Goal: Navigation & Orientation: Find specific page/section

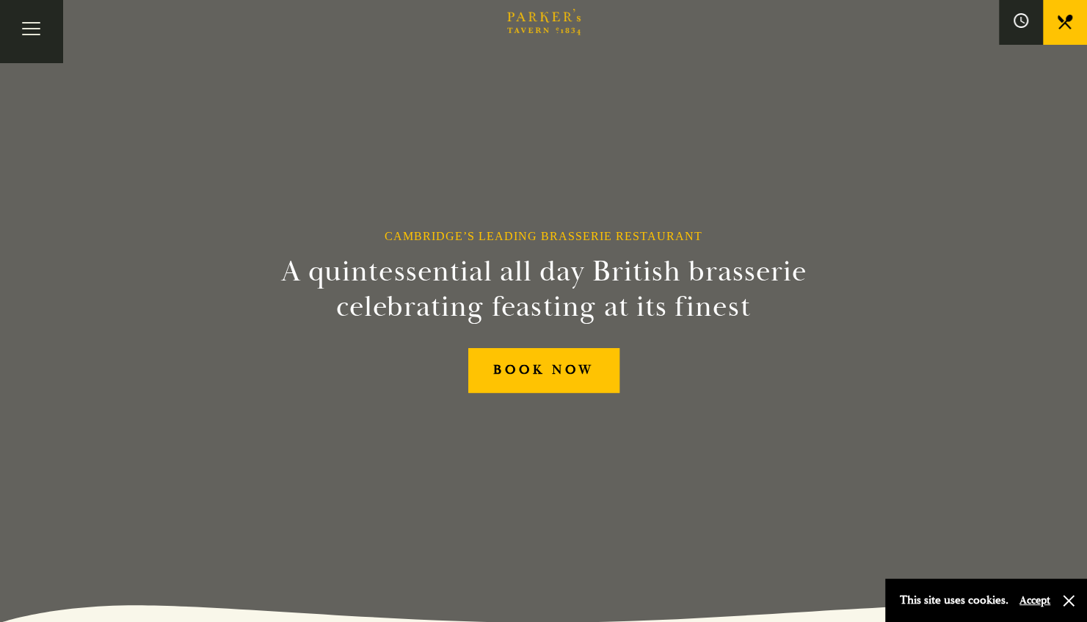
click at [1036, 600] on button "Accept" at bounding box center [1034, 600] width 31 height 14
click at [32, 26] on button "Toggle navigation" at bounding box center [31, 31] width 62 height 62
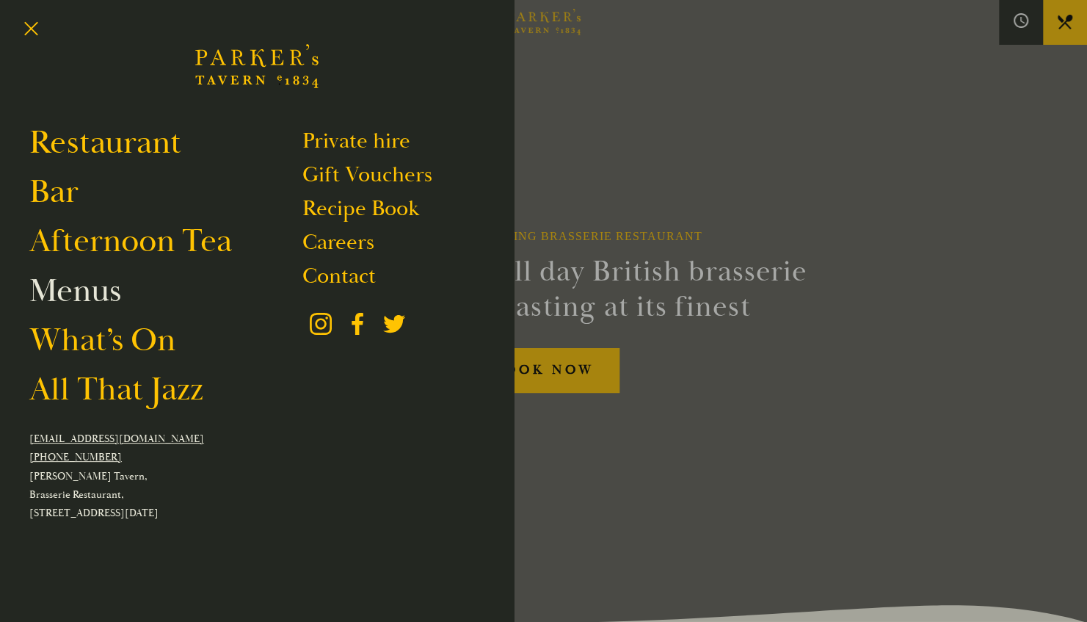
click at [85, 295] on link "Menus" at bounding box center [75, 290] width 92 height 41
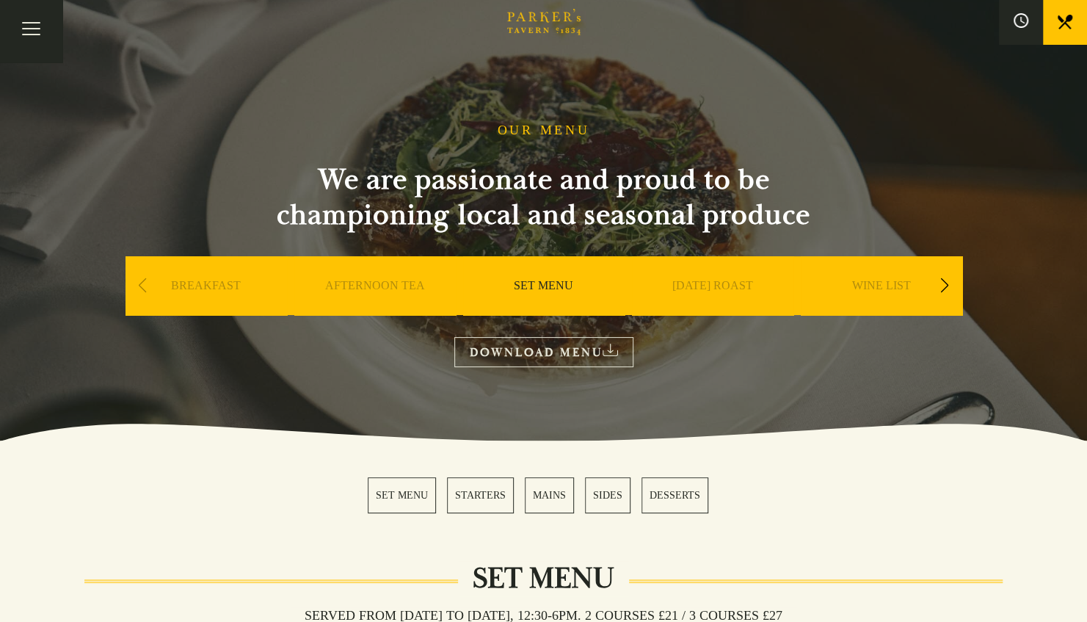
click at [546, 285] on link "SET MENU" at bounding box center [543, 307] width 59 height 59
